Goal: Book appointment/travel/reservation

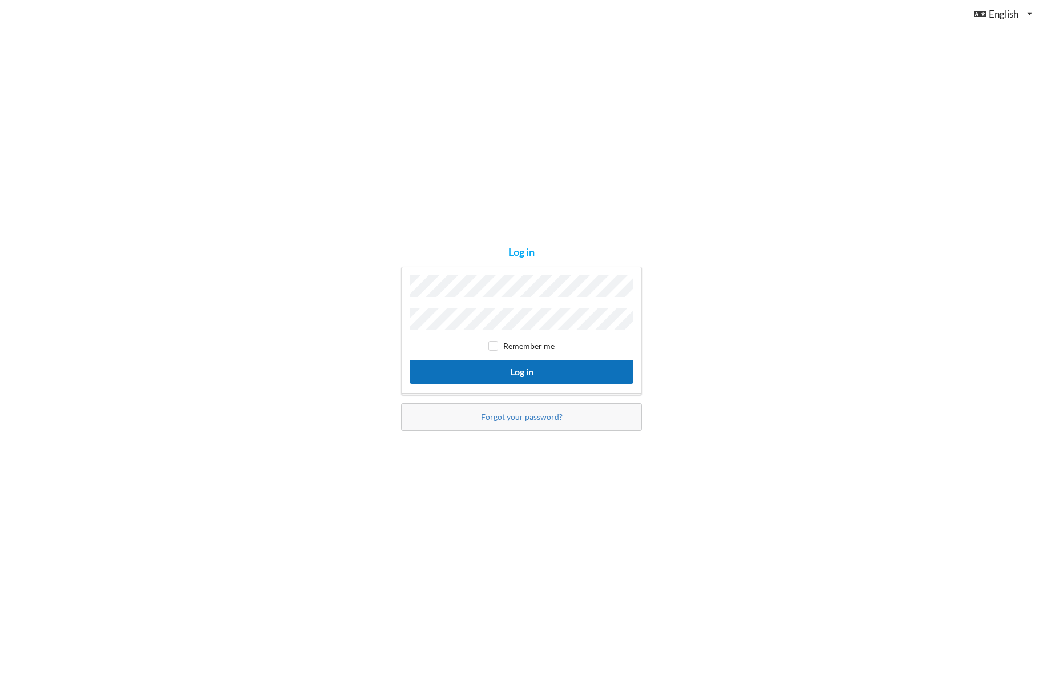
click at [539, 367] on button "Log in" at bounding box center [522, 371] width 224 height 23
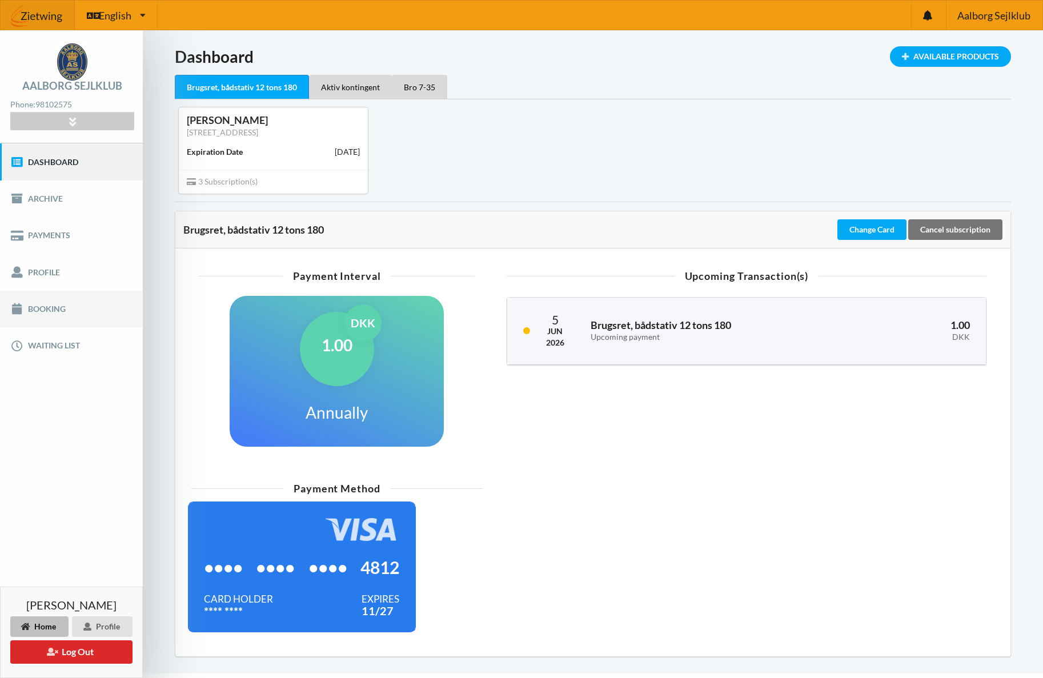
click at [54, 312] on link "Booking" at bounding box center [71, 309] width 143 height 37
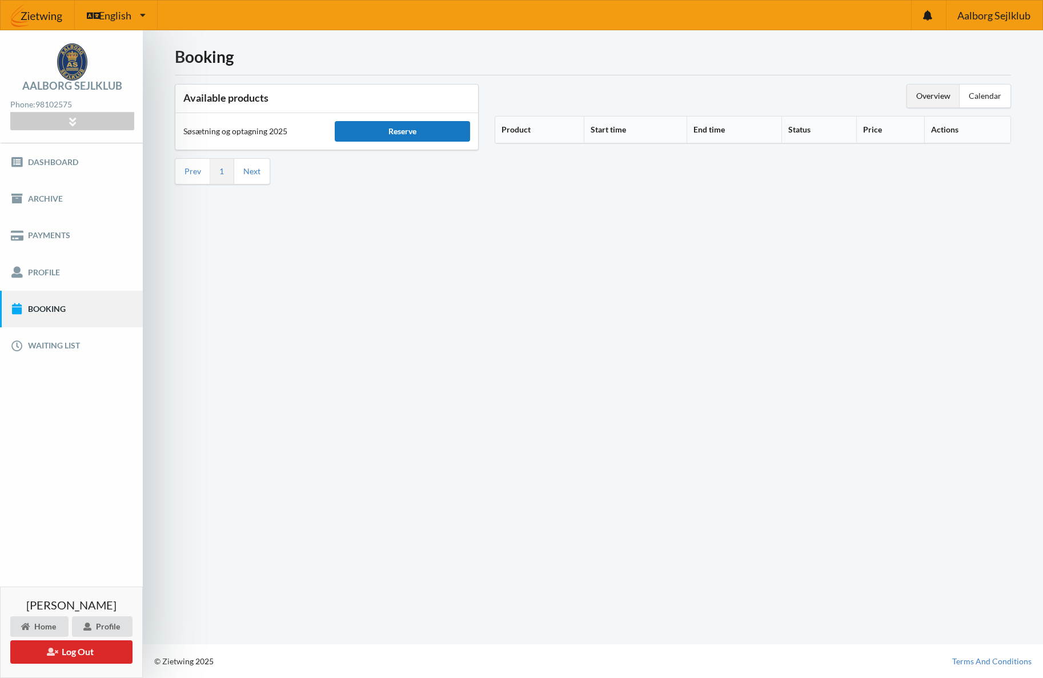
click at [402, 132] on div "Reserve" at bounding box center [402, 131] width 135 height 21
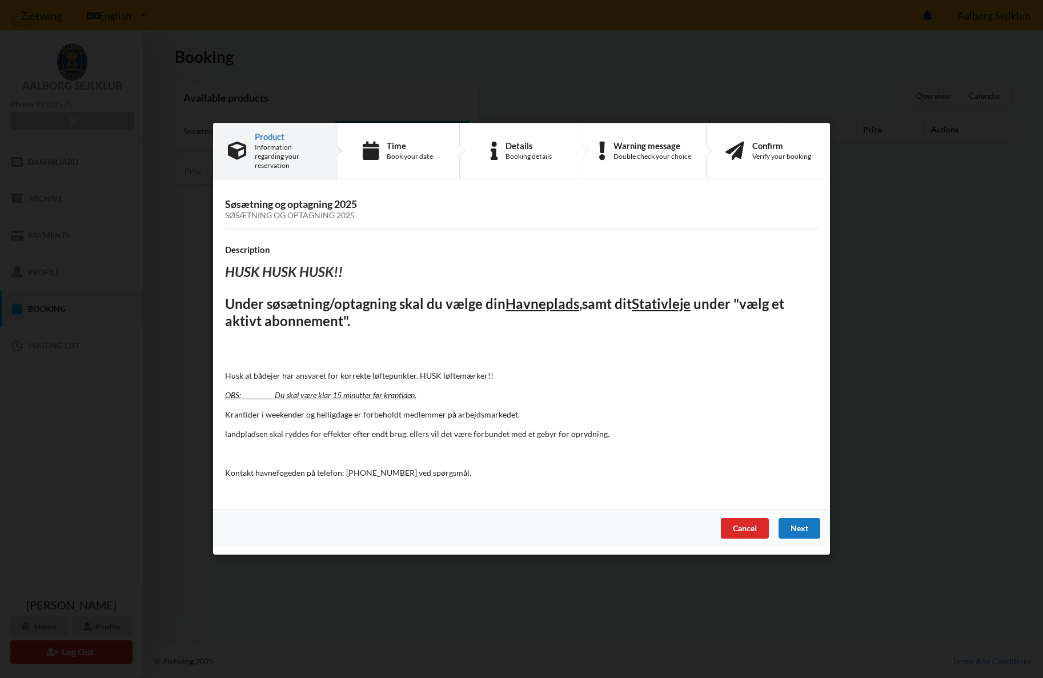
click at [805, 525] on div "Next" at bounding box center [800, 529] width 42 height 21
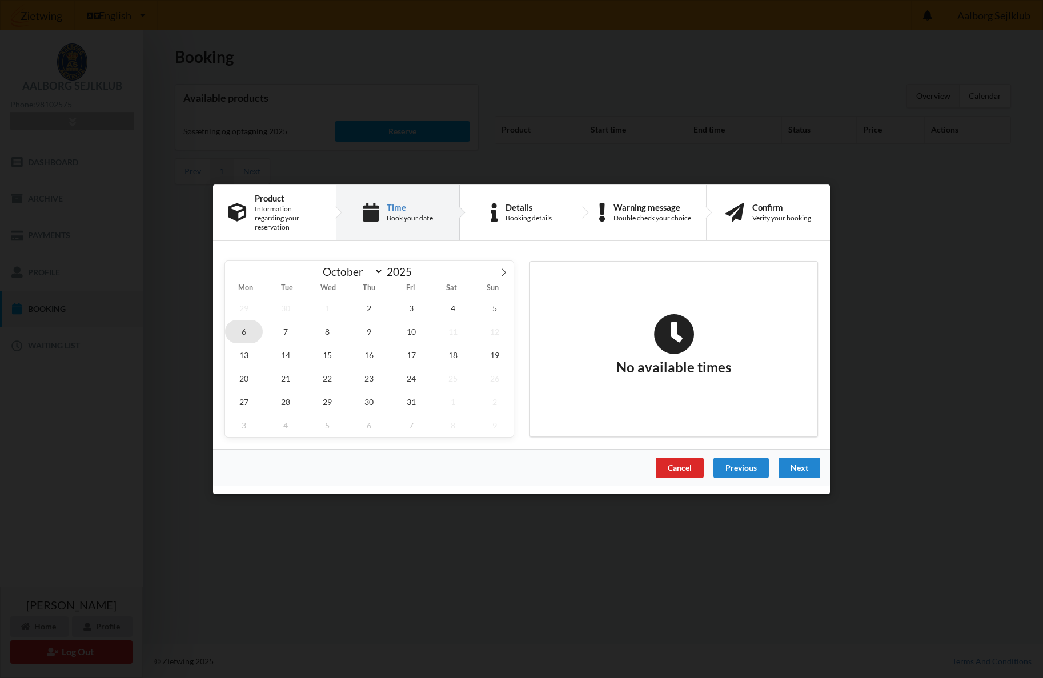
click at [242, 326] on span "6" at bounding box center [244, 330] width 38 height 23
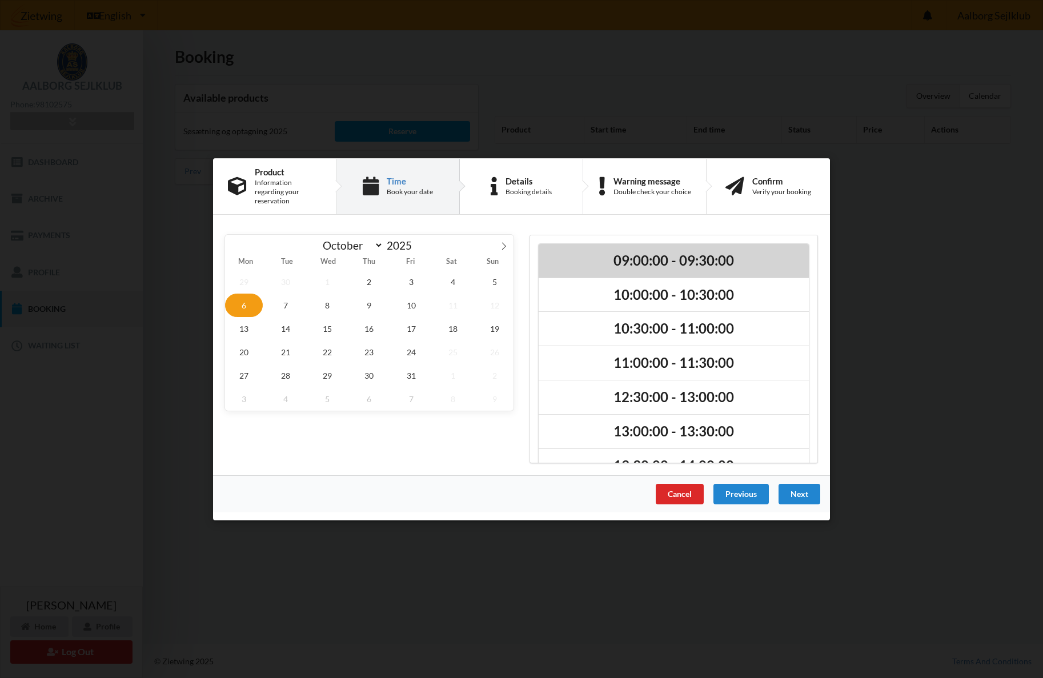
click at [673, 256] on h2 "09:00:00 - 09:30:00" at bounding box center [674, 260] width 254 height 18
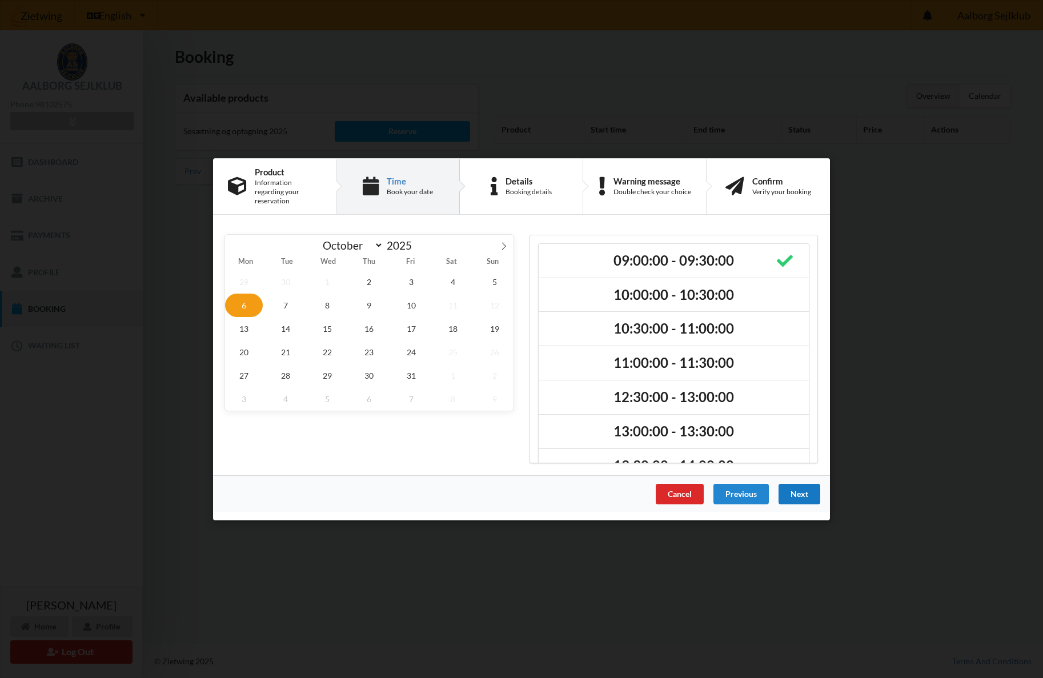
click at [805, 491] on div "Next" at bounding box center [800, 493] width 42 height 21
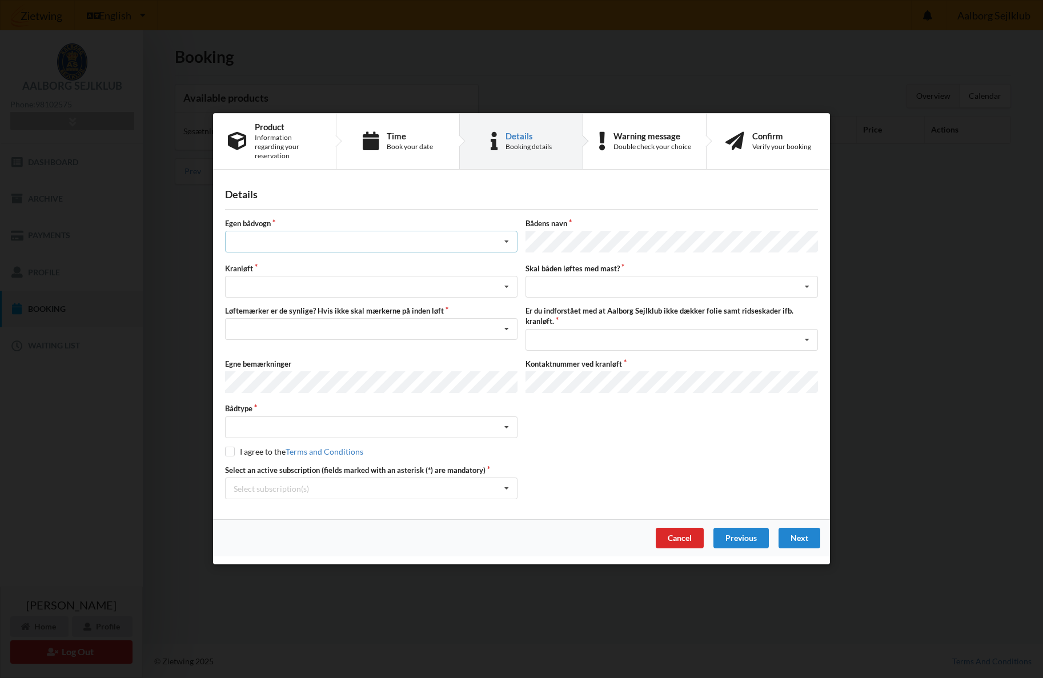
click at [504, 247] on icon at bounding box center [506, 242] width 17 height 21
click at [243, 304] on div "nej" at bounding box center [371, 305] width 291 height 21
click at [509, 285] on icon at bounding box center [506, 287] width 17 height 21
click at [258, 327] on div "Optagning" at bounding box center [371, 329] width 291 height 21
click at [509, 329] on icon at bounding box center [506, 329] width 17 height 21
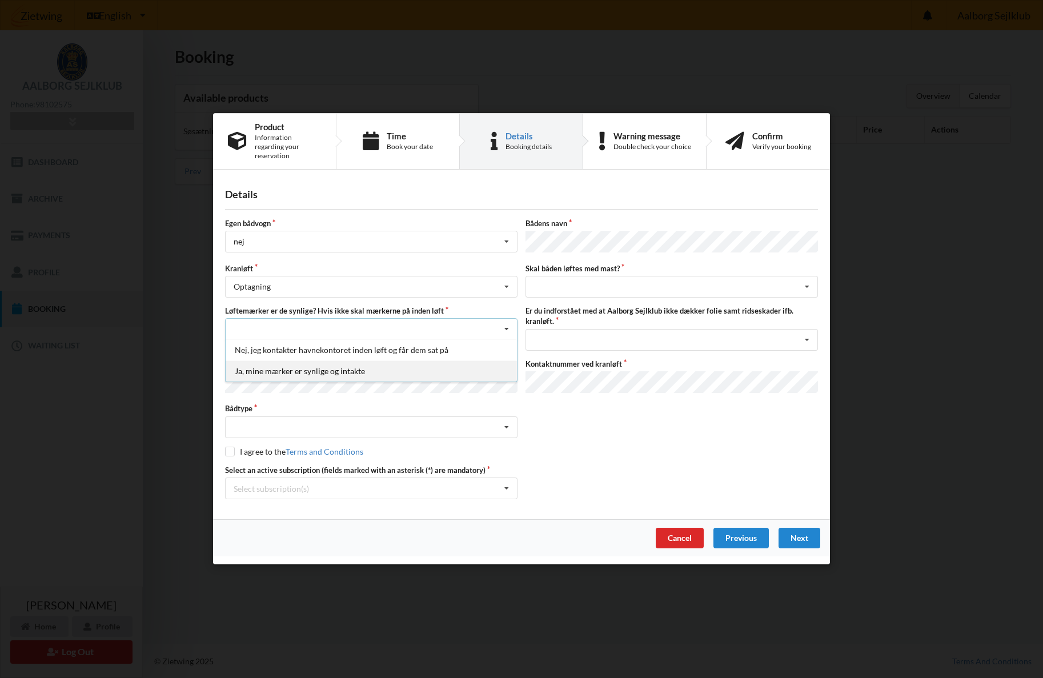
click at [320, 370] on div "Ja, mine mærker er synlige og intakte" at bounding box center [371, 371] width 291 height 21
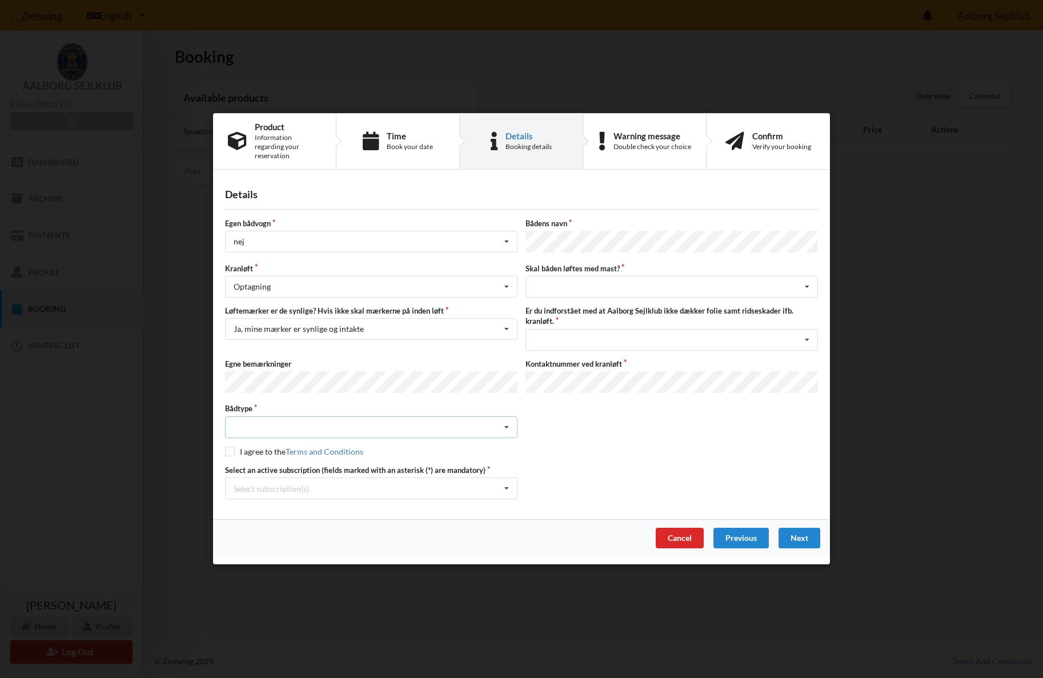
click at [506, 422] on icon at bounding box center [506, 427] width 17 height 21
click at [253, 463] on div "Sejlbåd" at bounding box center [371, 469] width 291 height 21
click at [229, 447] on input "checkbox" at bounding box center [230, 452] width 10 height 10
checkbox input "true"
click at [507, 482] on icon at bounding box center [506, 489] width 17 height 21
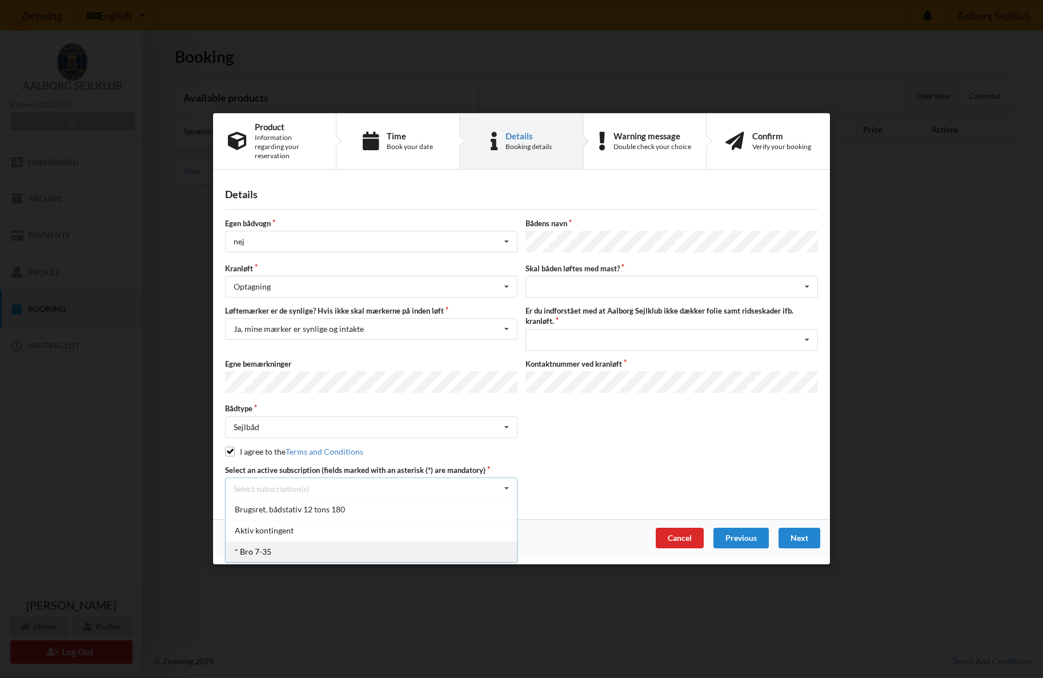
click at [255, 547] on div "* Bro 7-35" at bounding box center [371, 552] width 291 height 21
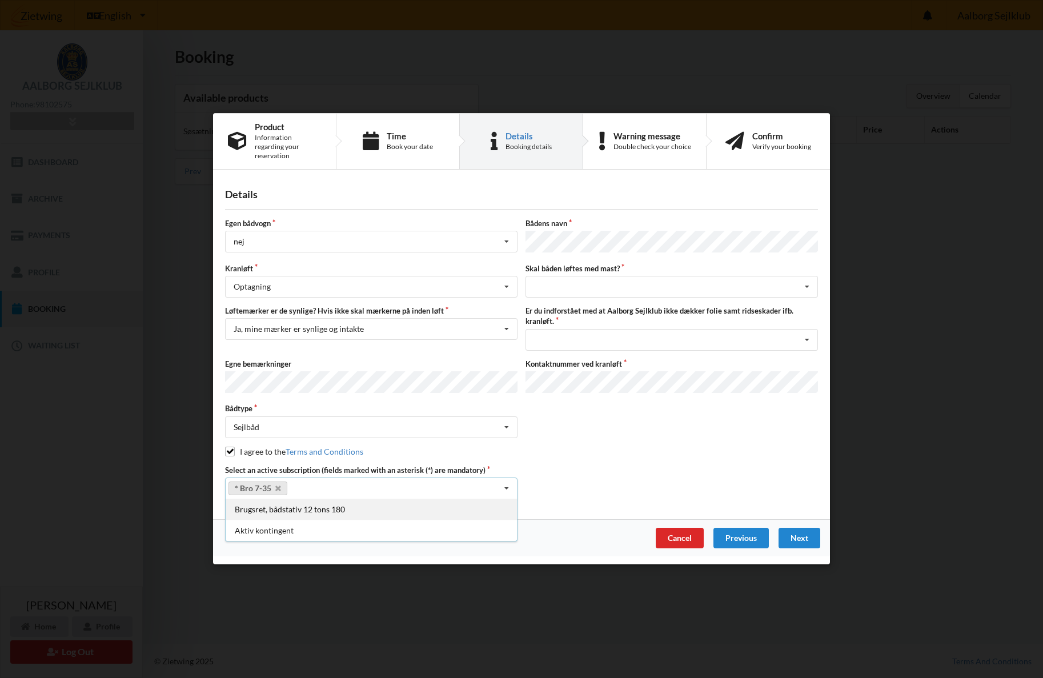
click at [278, 505] on div "Brugsret, bådstativ 12 tons 180" at bounding box center [371, 509] width 291 height 21
click at [510, 481] on icon at bounding box center [506, 489] width 17 height 21
click at [507, 483] on icon at bounding box center [506, 489] width 17 height 21
click at [543, 502] on div "Details Egen bådvogn nej Intet valg ja nej Bådens navn Kranløft Optagning Søsæt…" at bounding box center [521, 349] width 617 height 342
click at [807, 283] on icon at bounding box center [807, 287] width 17 height 21
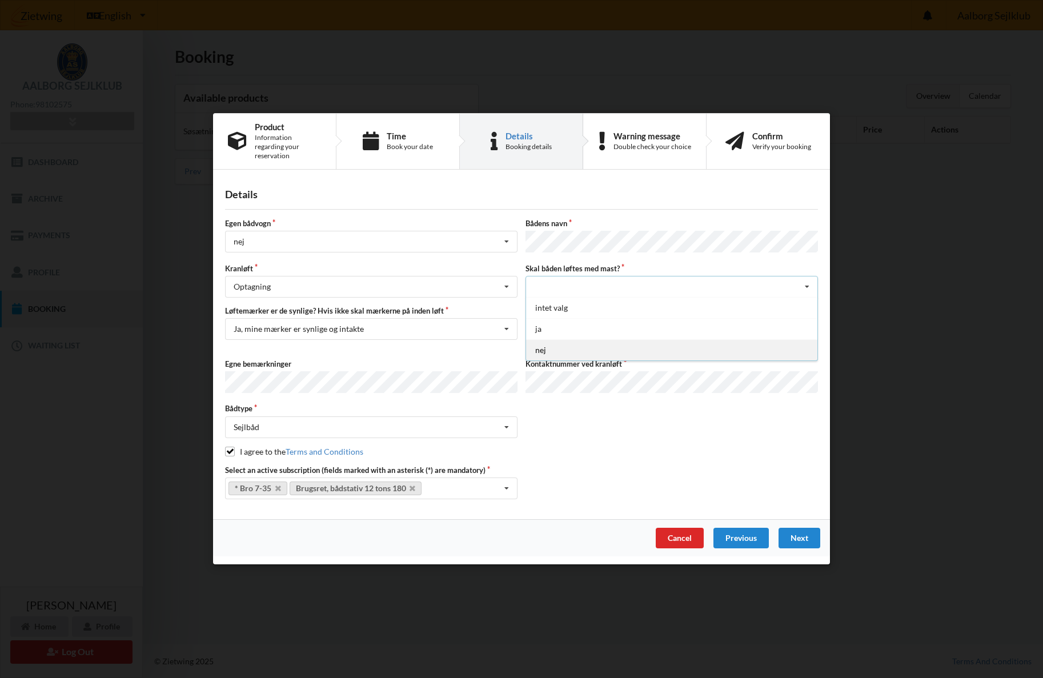
click at [546, 347] on div "nej" at bounding box center [671, 350] width 291 height 21
click at [807, 335] on icon at bounding box center [807, 340] width 17 height 21
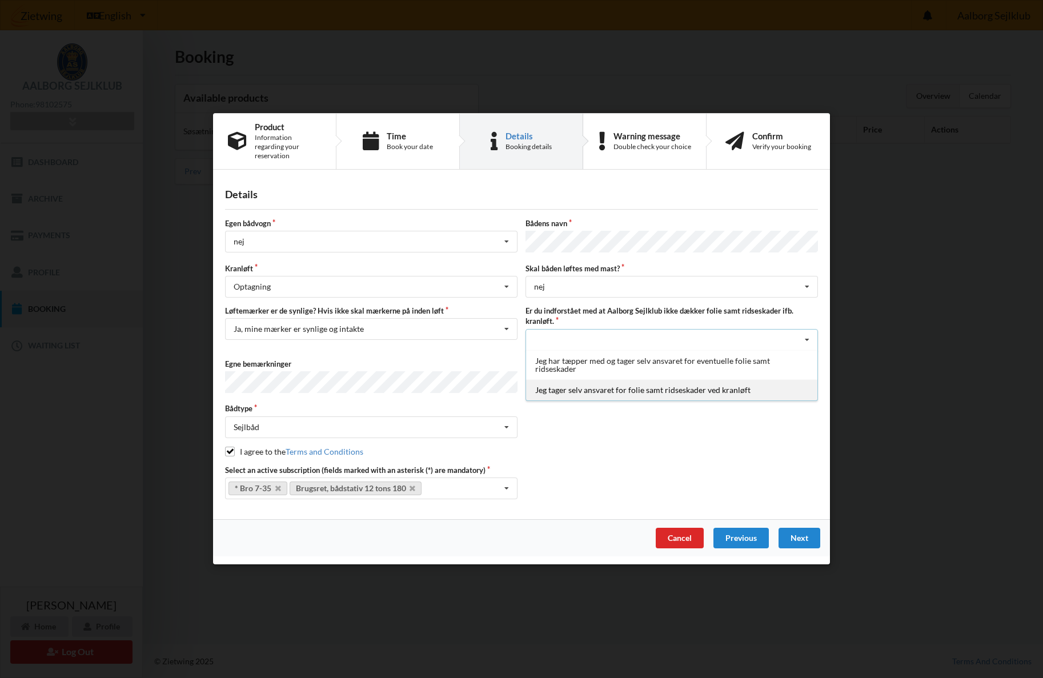
click at [590, 386] on div "Jeg tager selv ansvaret for folie samt ridseskader ved kranløft" at bounding box center [671, 389] width 291 height 21
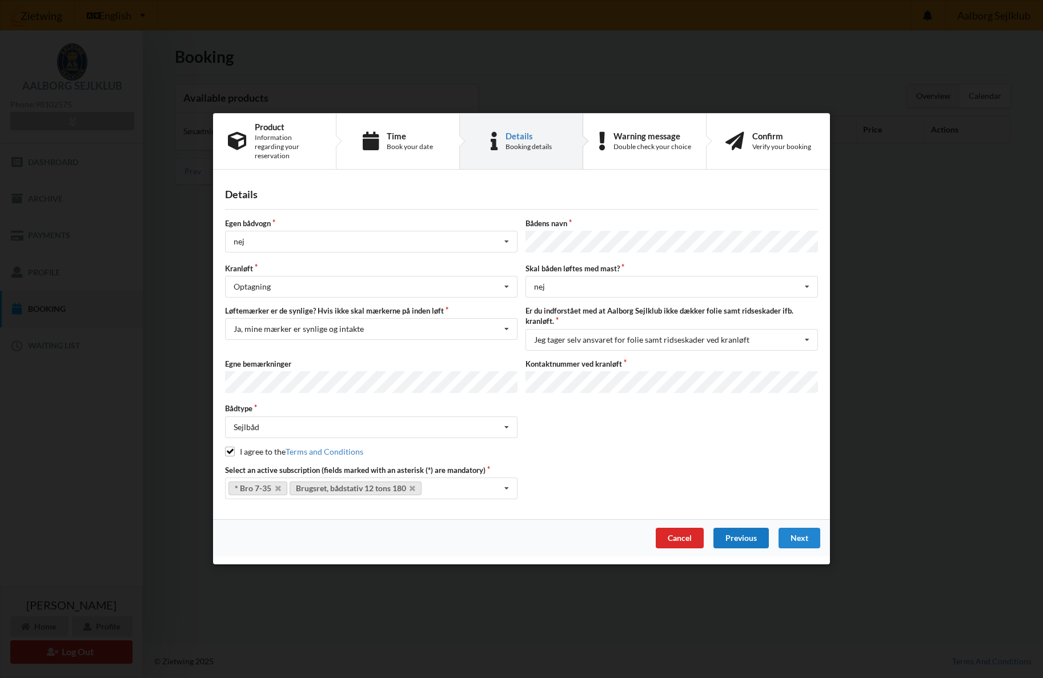
click at [747, 530] on div "Previous" at bounding box center [741, 539] width 55 height 21
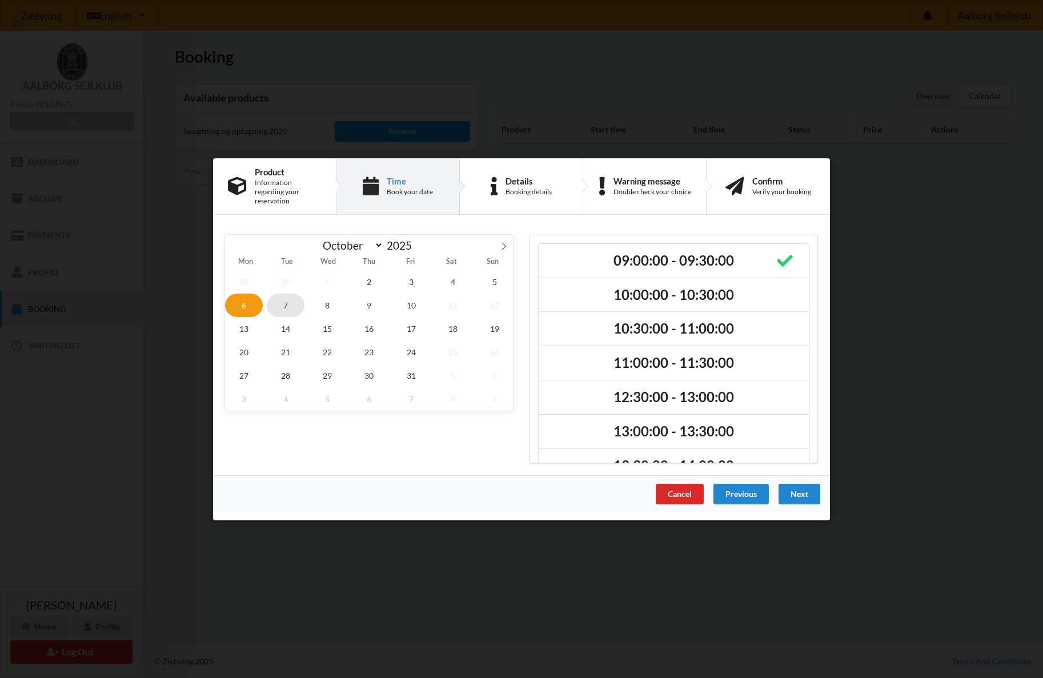
click at [287, 300] on span "7" at bounding box center [286, 304] width 38 height 23
click at [793, 491] on div "Next" at bounding box center [800, 493] width 42 height 21
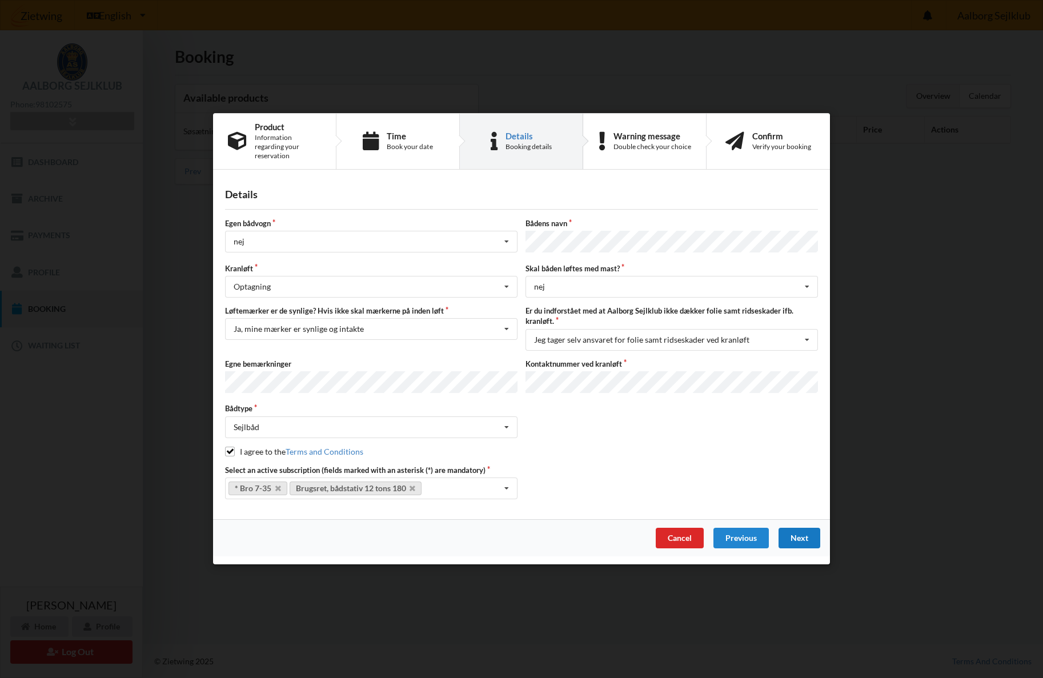
click at [799, 534] on div "Next" at bounding box center [800, 539] width 42 height 21
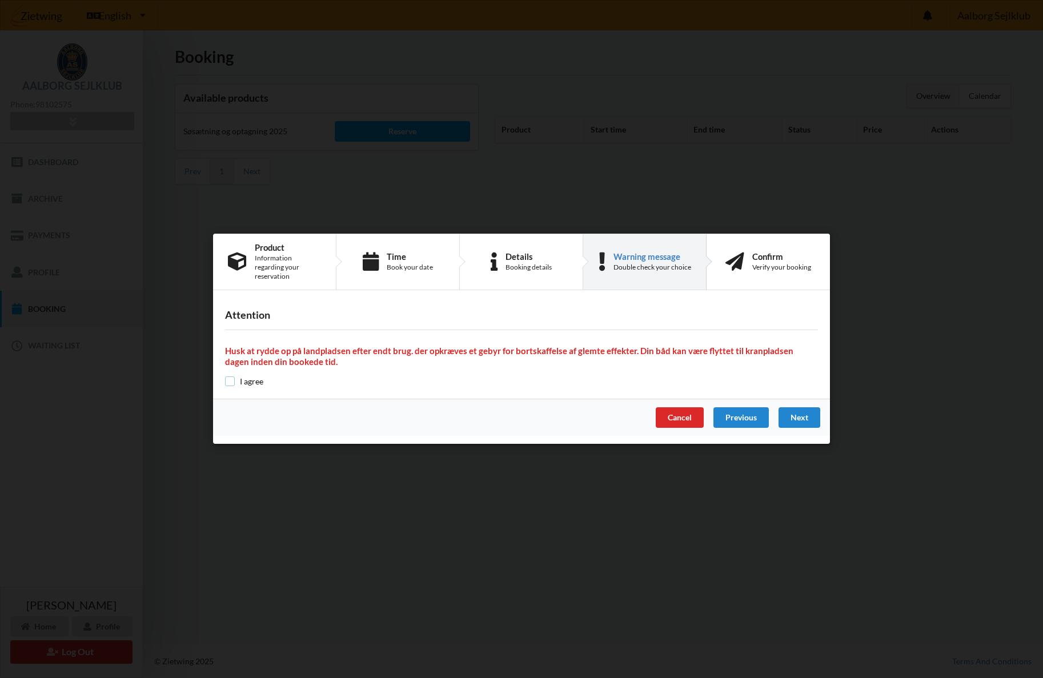
click at [229, 380] on input "checkbox" at bounding box center [230, 382] width 10 height 10
checkbox input "true"
click at [803, 416] on div "Next" at bounding box center [800, 418] width 42 height 21
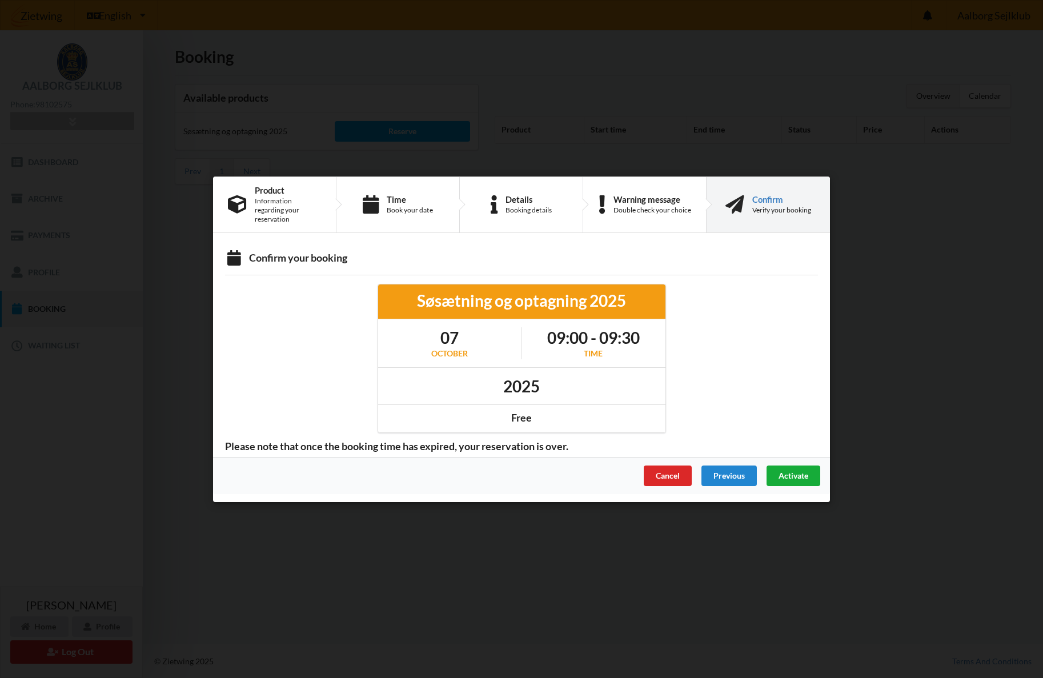
click at [798, 473] on span "Activate" at bounding box center [794, 475] width 30 height 10
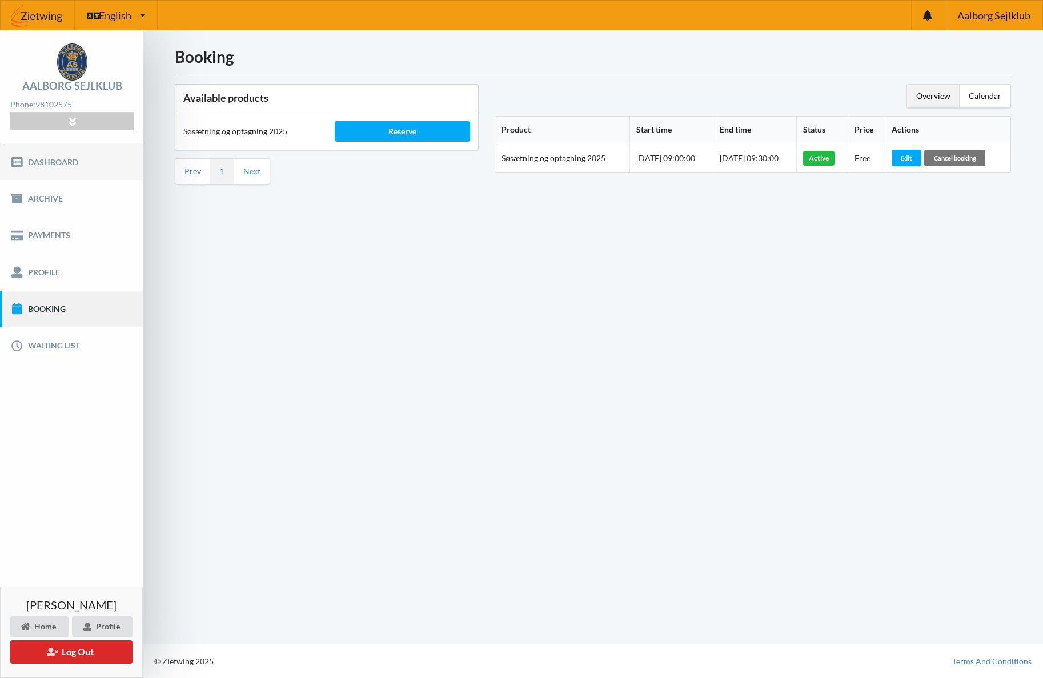
click at [45, 156] on link "Dashboard" at bounding box center [71, 161] width 143 height 37
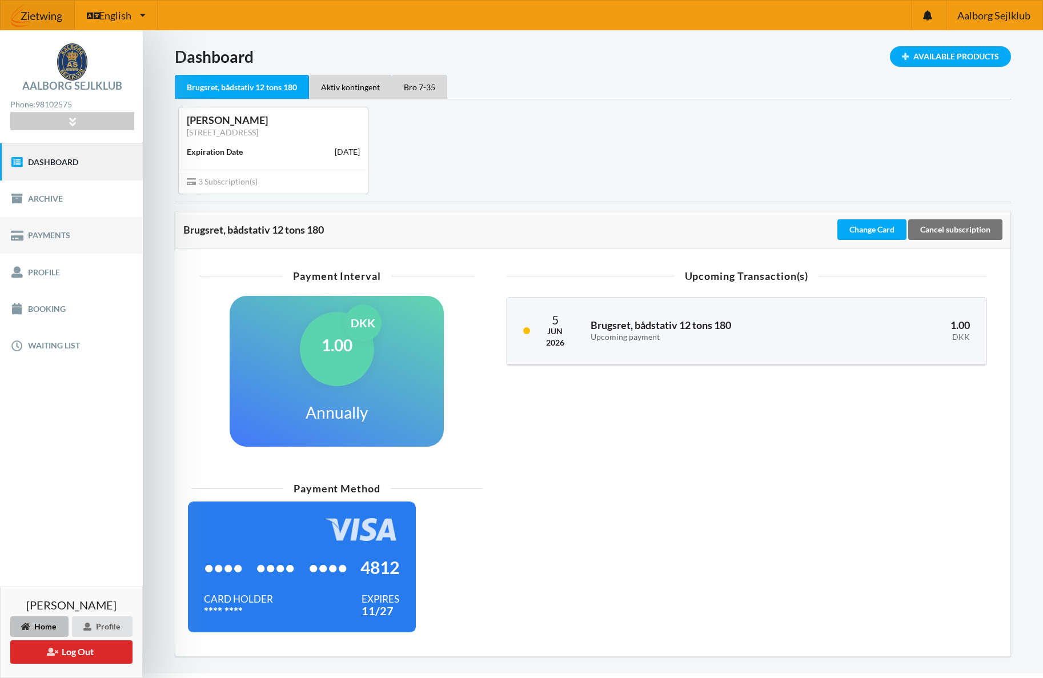
click at [46, 233] on link "Payments" at bounding box center [71, 235] width 143 height 37
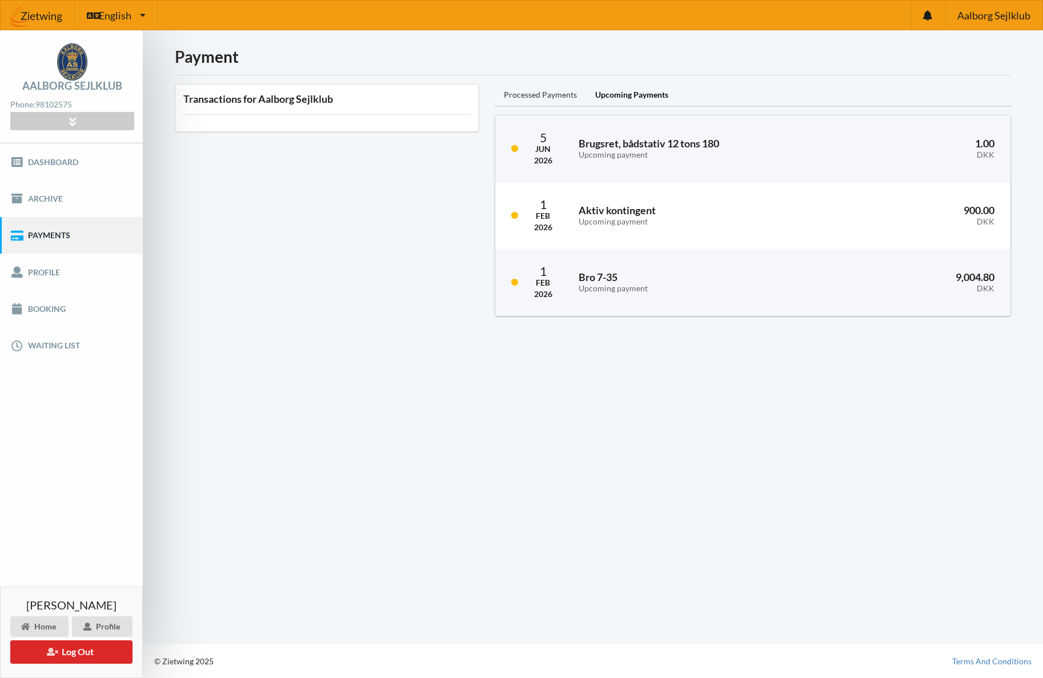
click at [547, 97] on div "Processed Payments" at bounding box center [540, 95] width 91 height 23
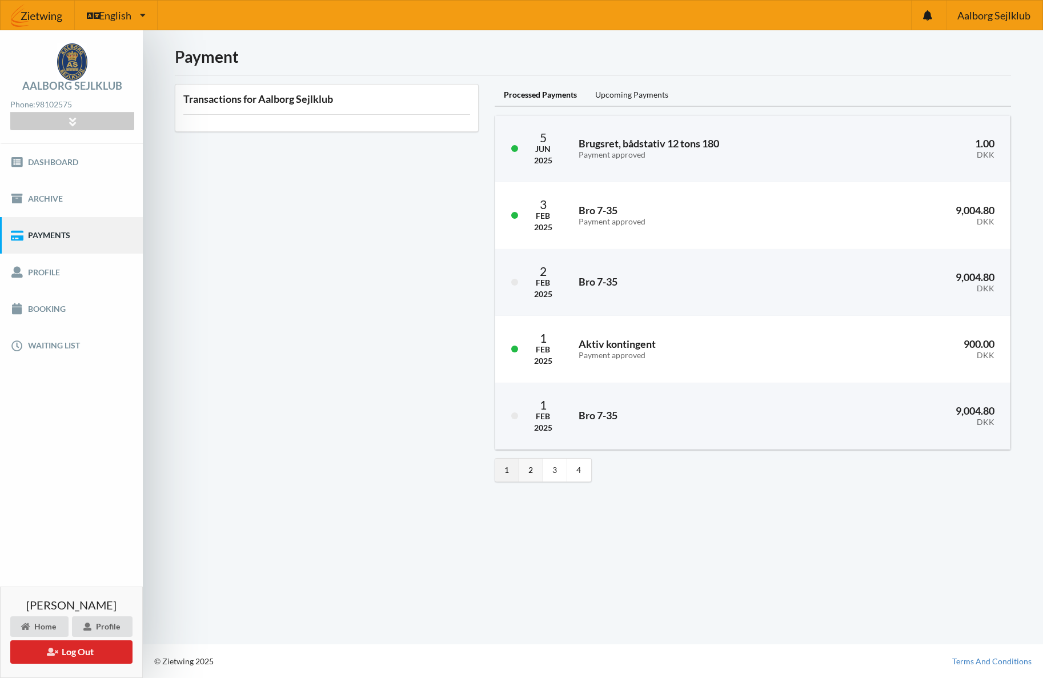
click at [529, 471] on link "2" at bounding box center [531, 470] width 24 height 23
click at [580, 476] on link "4" at bounding box center [579, 470] width 24 height 23
click at [555, 469] on link "3" at bounding box center [555, 470] width 24 height 23
click at [532, 473] on link "2" at bounding box center [531, 470] width 24 height 23
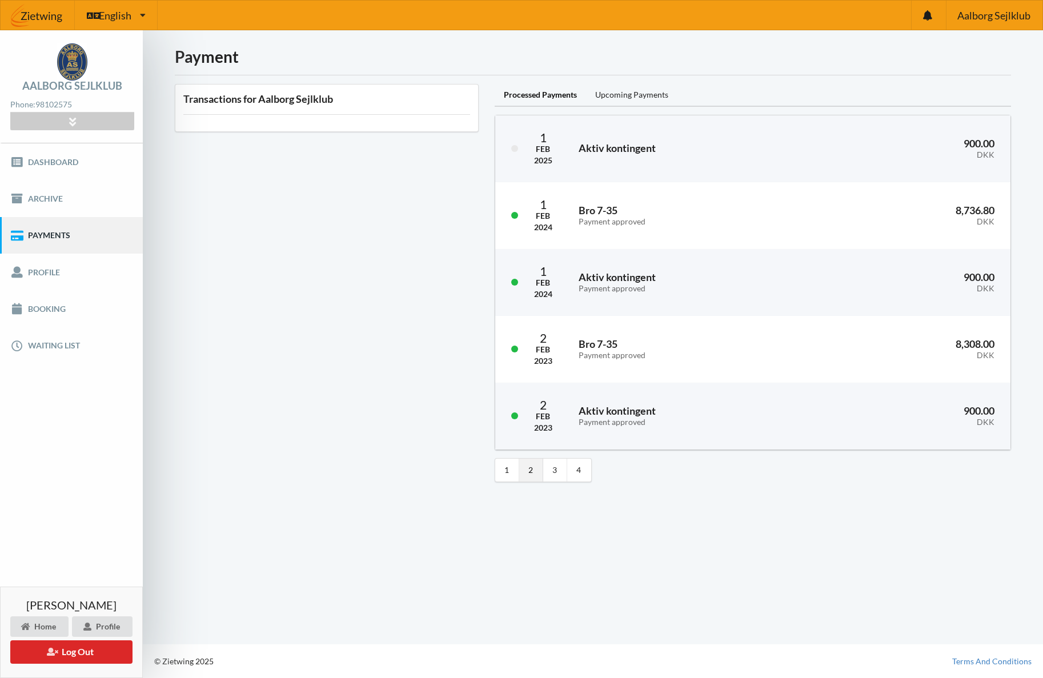
click at [531, 474] on link "2" at bounding box center [531, 470] width 24 height 23
click at [502, 471] on link "1" at bounding box center [507, 470] width 24 height 23
click at [621, 94] on div "Upcoming Payments" at bounding box center [631, 95] width 91 height 23
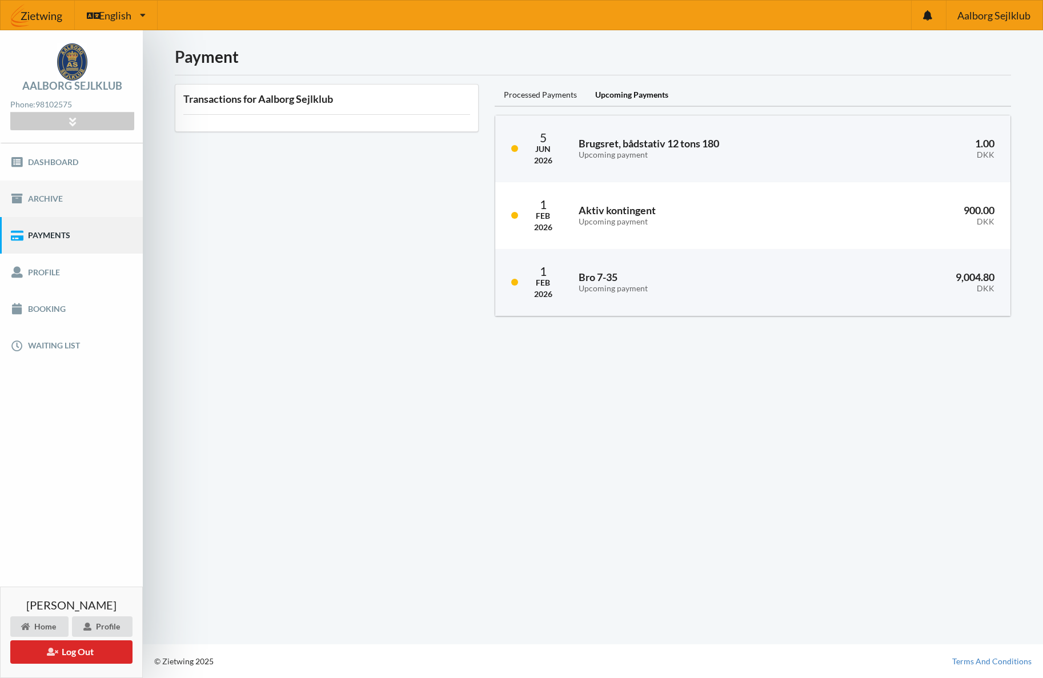
click at [35, 201] on link "Archive" at bounding box center [71, 199] width 143 height 37
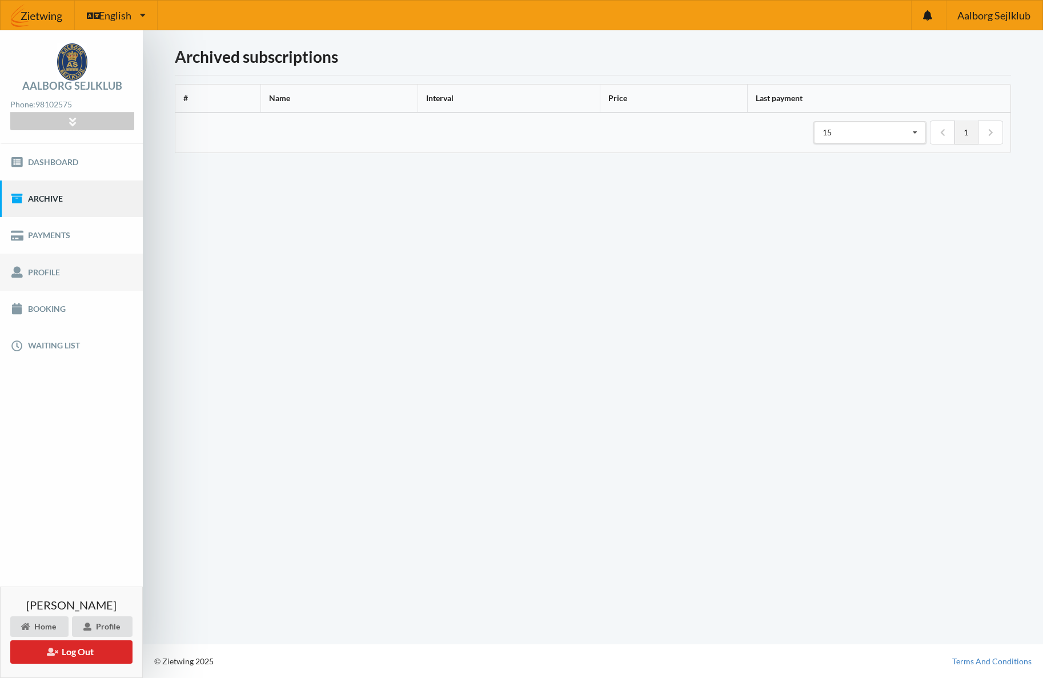
click at [35, 275] on link "Profile" at bounding box center [71, 272] width 143 height 37
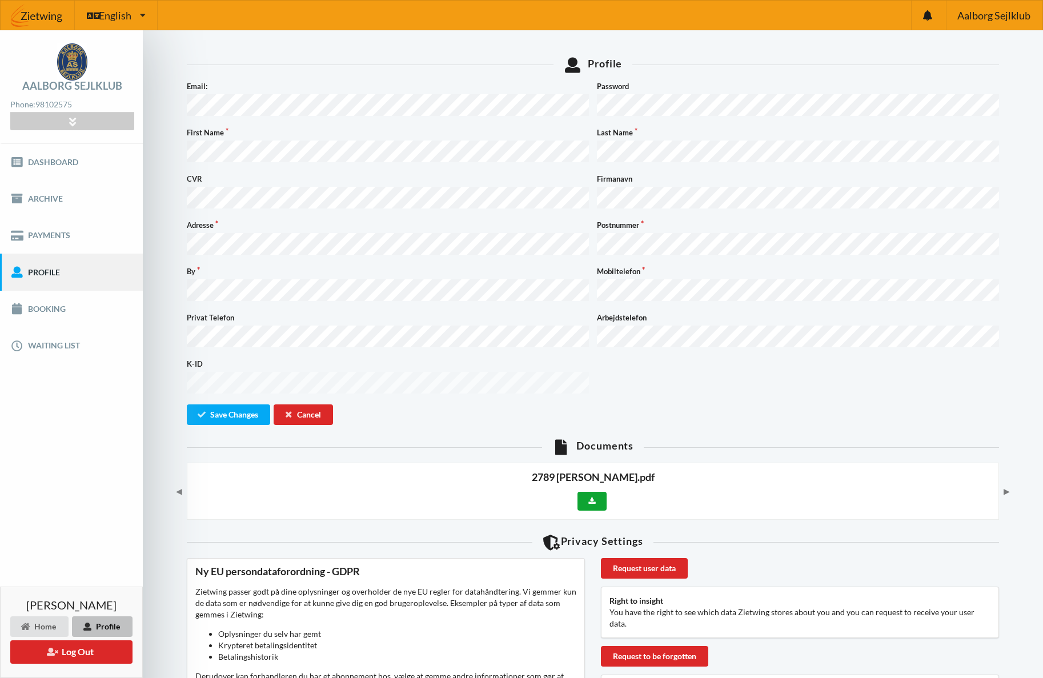
click at [590, 498] on icon at bounding box center [592, 501] width 7 height 7
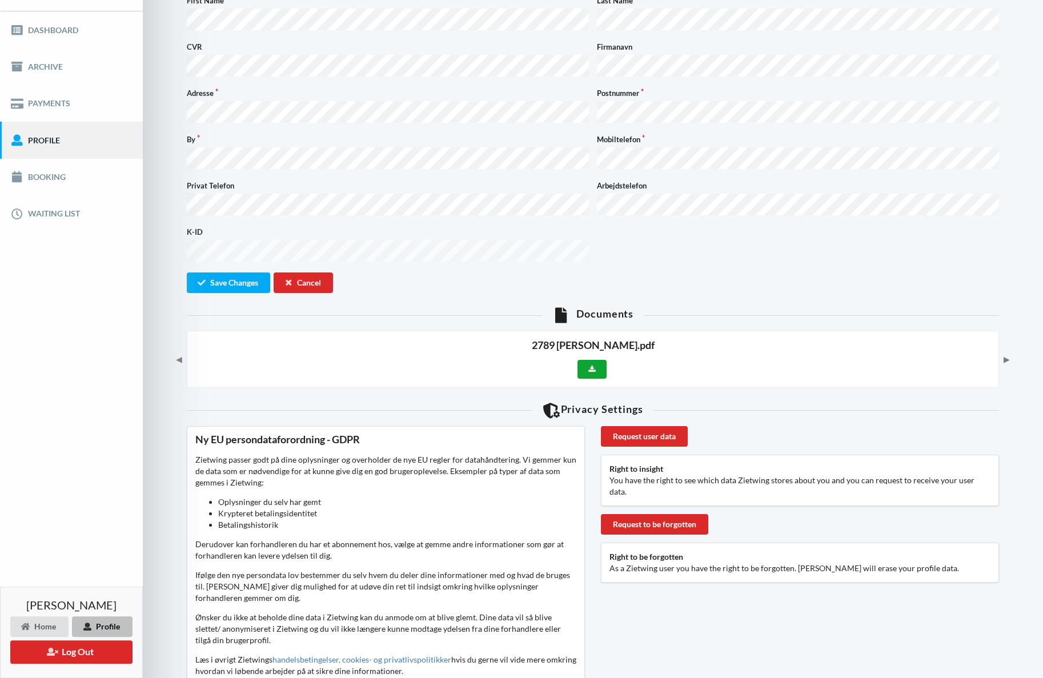
scroll to position [117, 0]
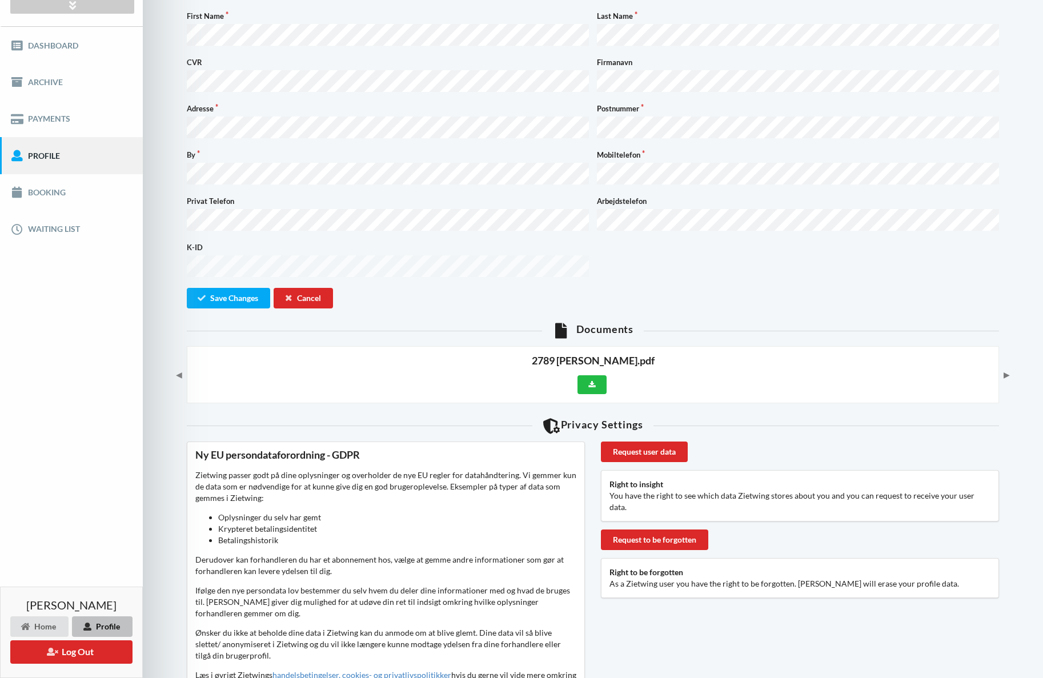
click at [1007, 366] on button "▶" at bounding box center [1006, 375] width 15 height 18
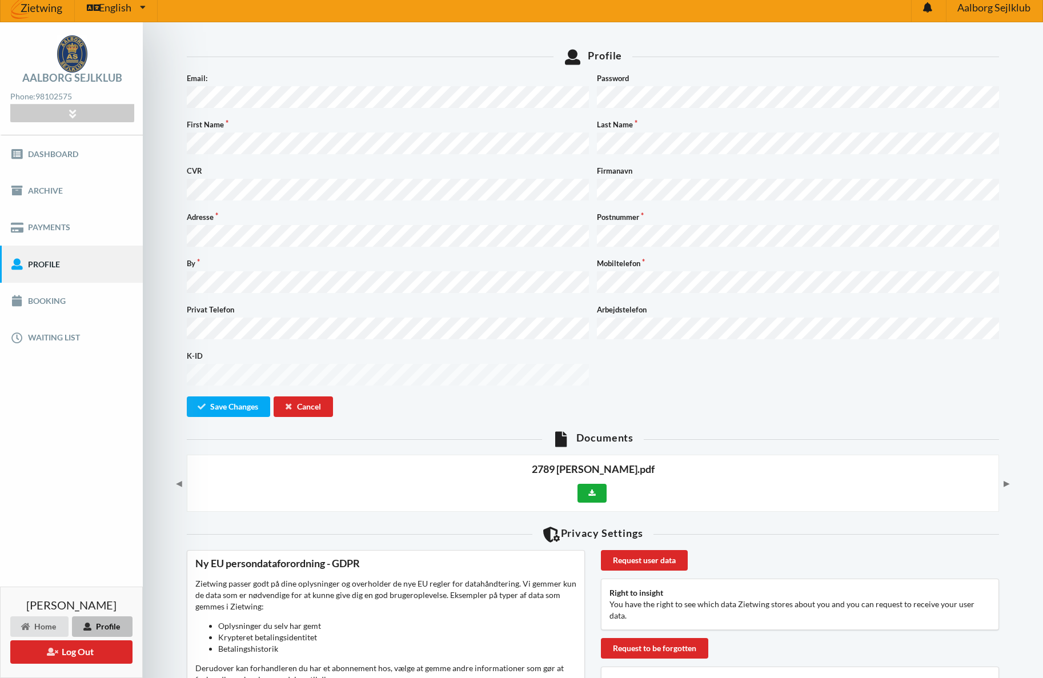
scroll to position [0, 0]
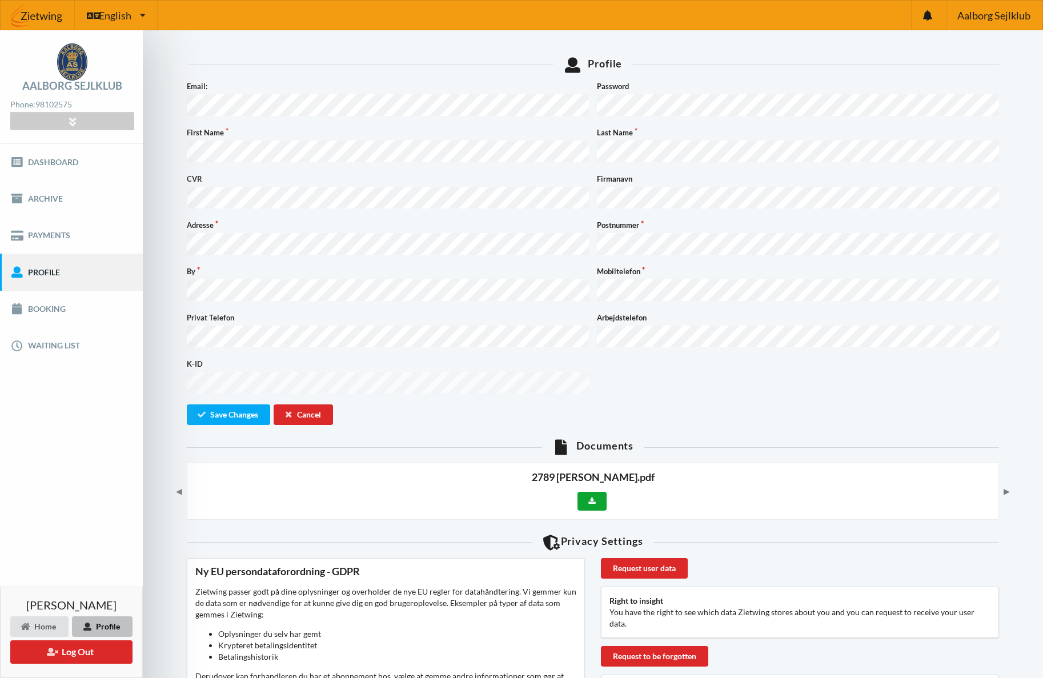
click at [586, 492] on button at bounding box center [592, 501] width 29 height 19
